Goal: Task Accomplishment & Management: Manage account settings

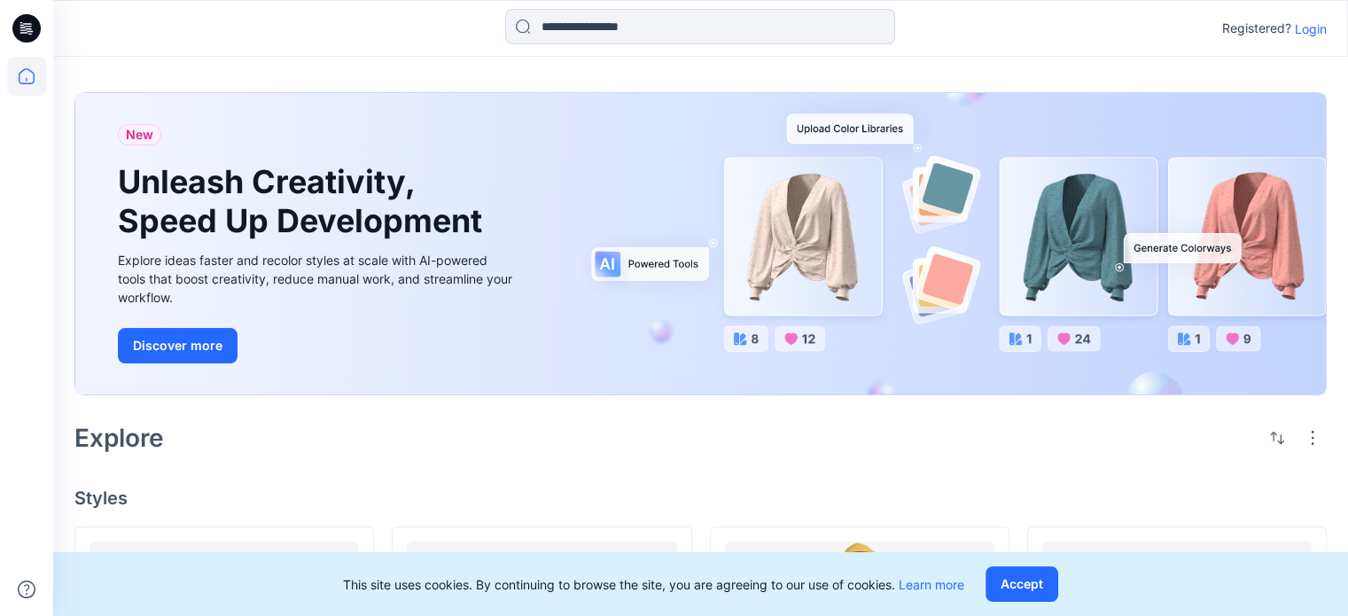
click at [1308, 27] on p "Login" at bounding box center [1311, 28] width 32 height 19
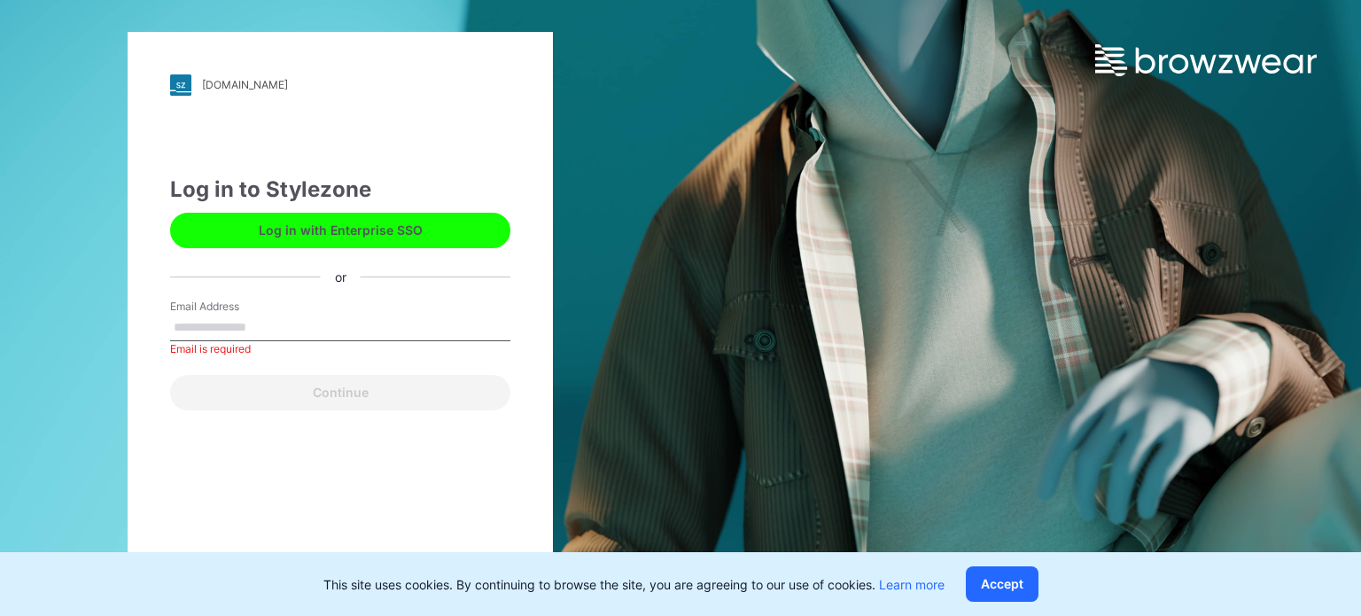
click at [394, 304] on div "Email Address Email is required" at bounding box center [340, 325] width 340 height 53
click at [355, 326] on input "Email Address" at bounding box center [340, 328] width 340 height 27
click at [425, 230] on button "Log in with Enterprise SSO" at bounding box center [340, 230] width 340 height 35
click at [213, 330] on input "Email Address" at bounding box center [340, 328] width 340 height 27
type input "**********"
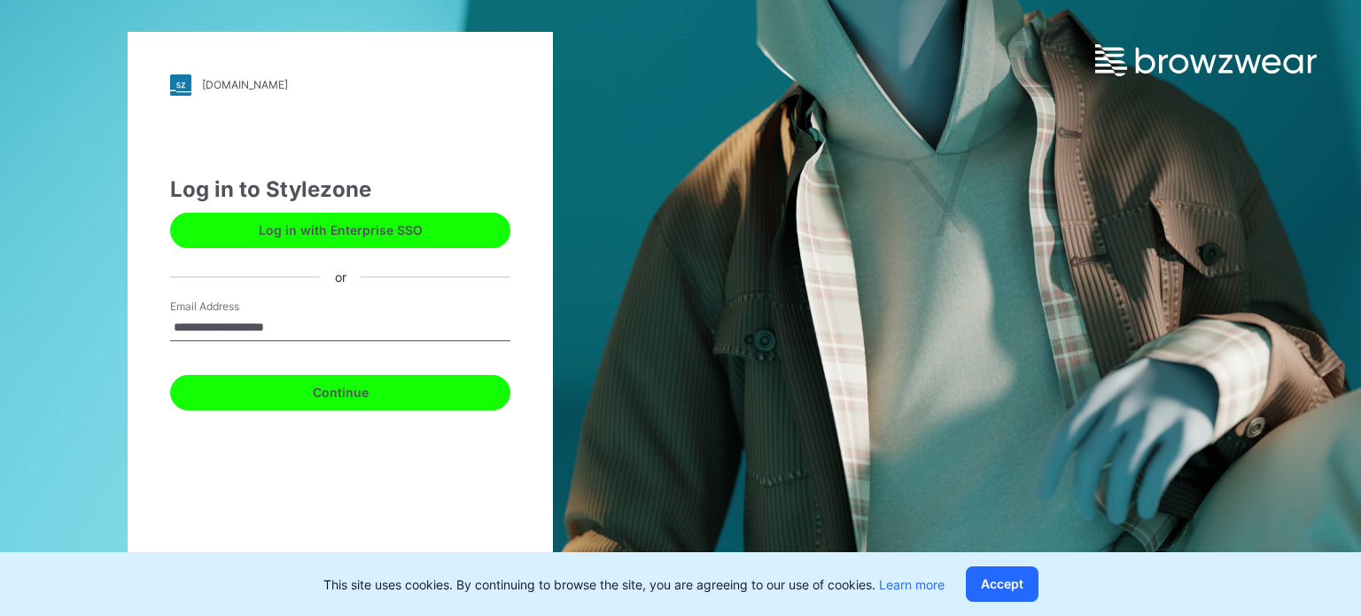
click at [330, 403] on button "Continue" at bounding box center [340, 392] width 340 height 35
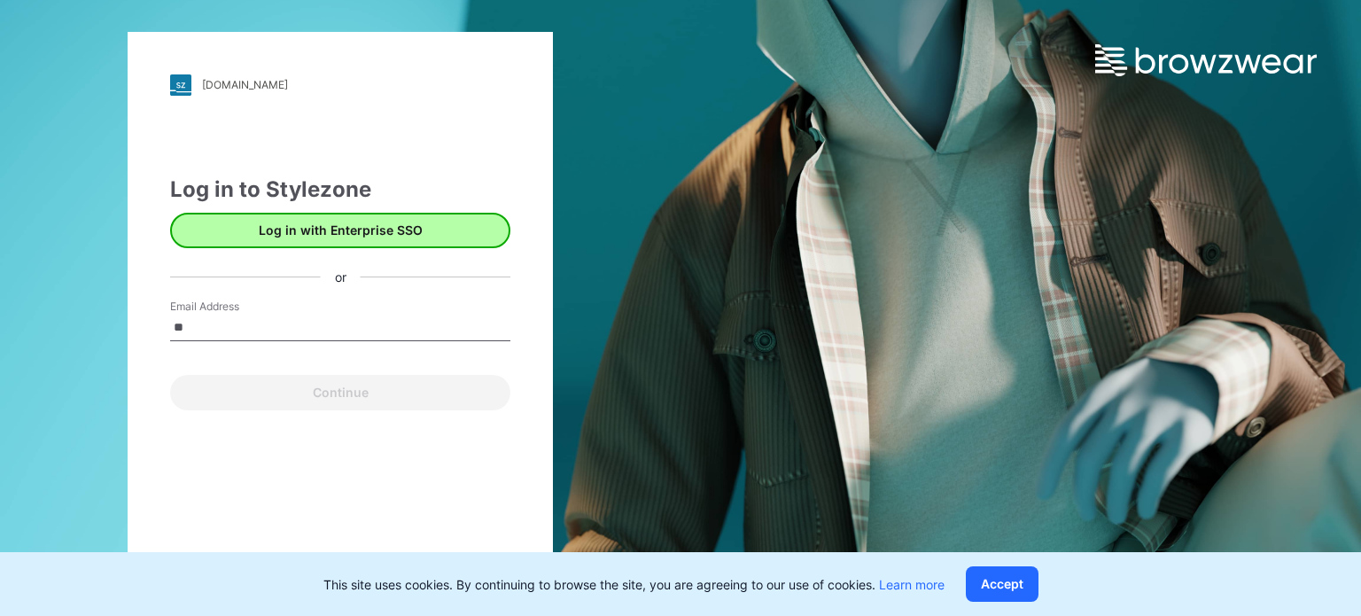
type input "*"
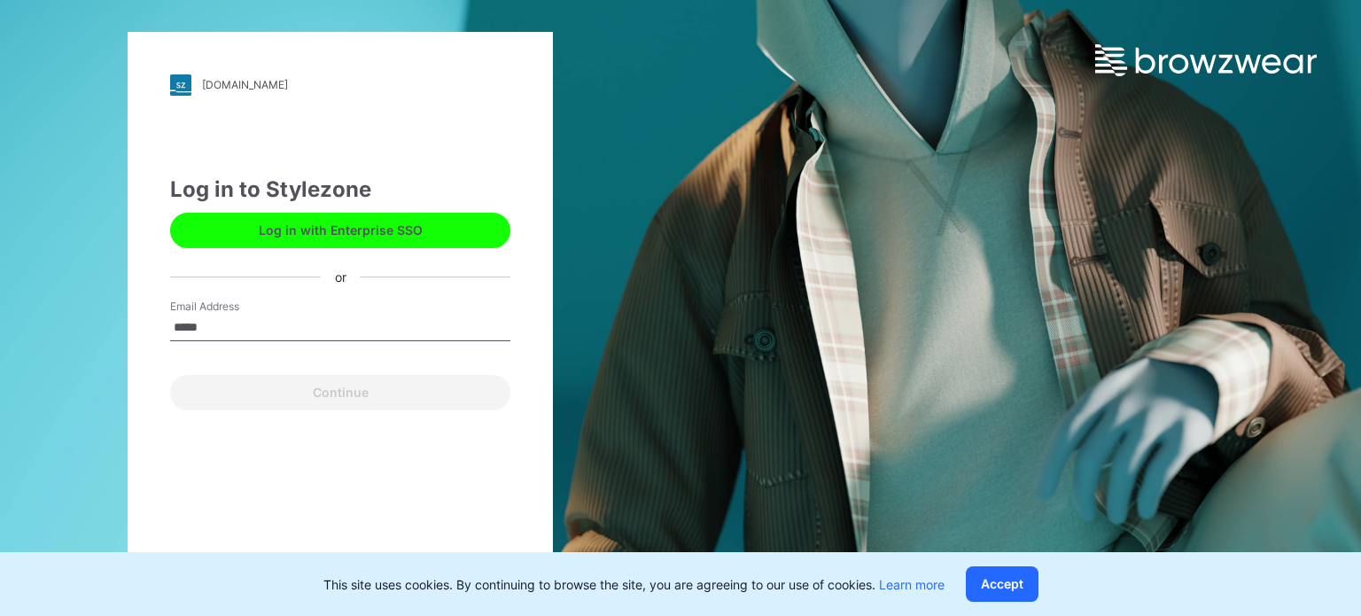
type input "**********"
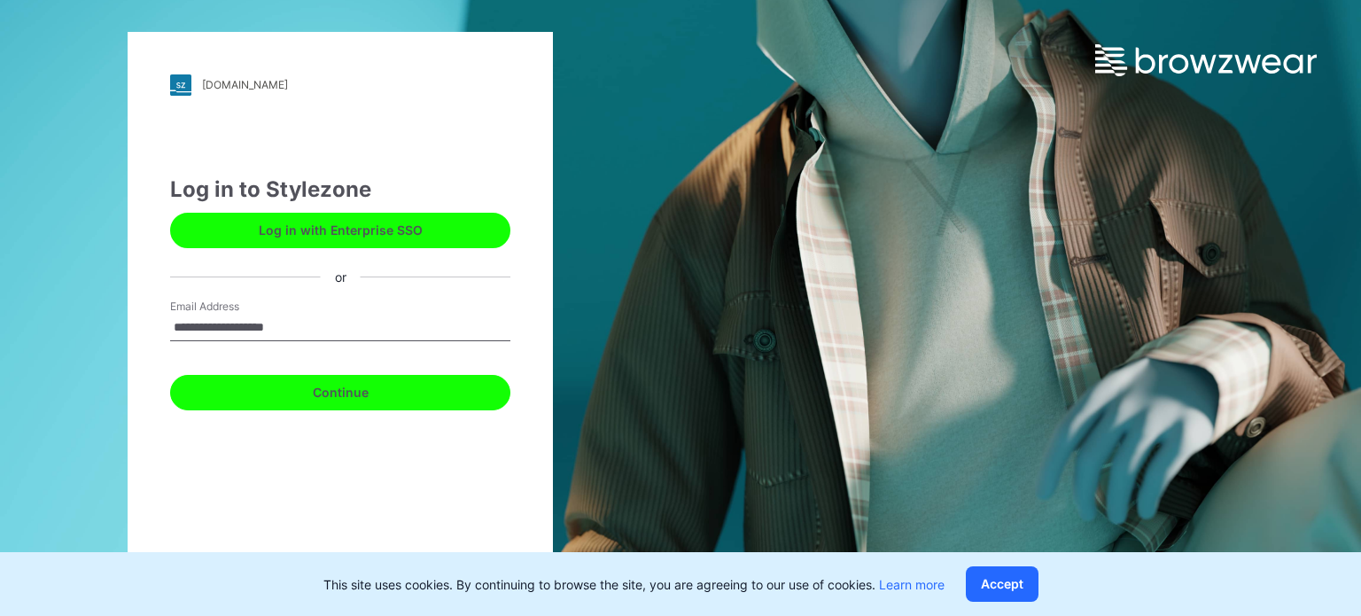
click at [319, 398] on button "Continue" at bounding box center [340, 392] width 340 height 35
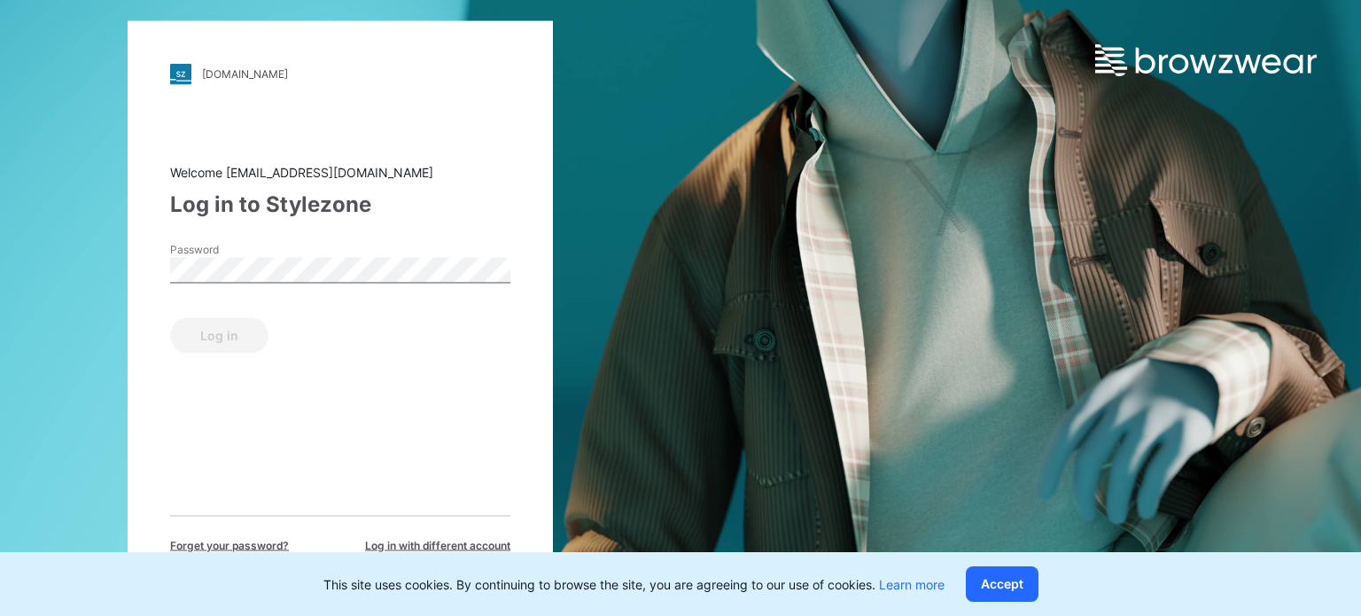
click at [287, 284] on div "Password" at bounding box center [340, 267] width 340 height 53
click at [230, 343] on button "Log in" at bounding box center [219, 334] width 98 height 35
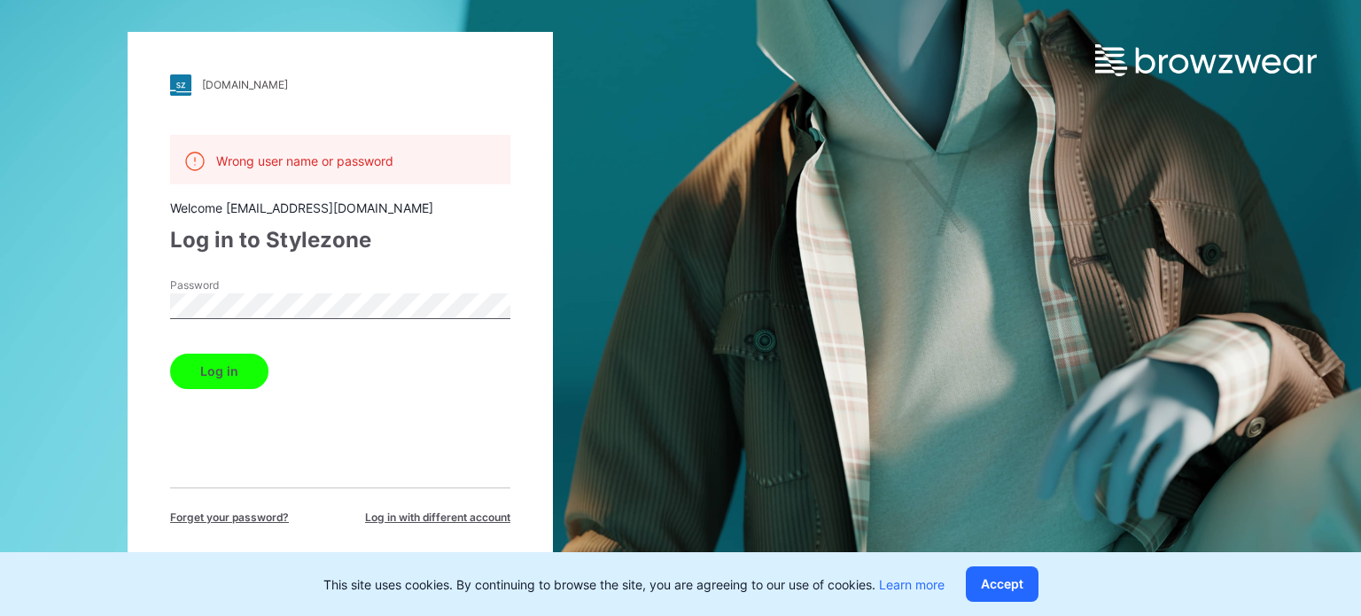
click at [214, 392] on div "Wrong user name or password Welcome [EMAIL_ADDRESS][DOMAIN_NAME] Log in to Styl…" at bounding box center [340, 330] width 340 height 391
click at [210, 373] on button "Log in" at bounding box center [219, 371] width 98 height 35
